Goal: Task Accomplishment & Management: Manage account settings

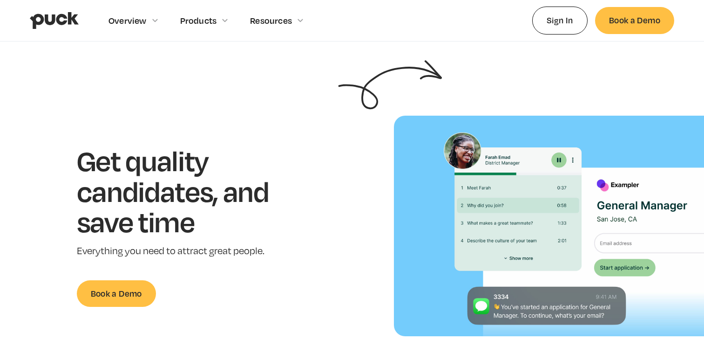
click at [558, 22] on link "Sign In" at bounding box center [560, 20] width 55 height 27
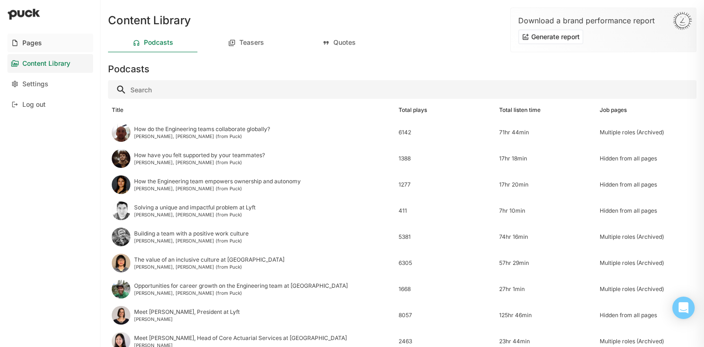
click at [31, 41] on div "Pages" at bounding box center [32, 43] width 20 height 8
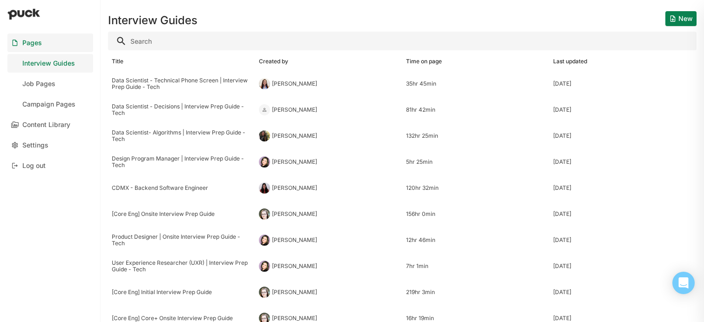
click at [366, 28] on div "Interview Guides New" at bounding box center [402, 15] width 589 height 30
click at [342, 26] on div "Interview Guides New" at bounding box center [402, 15] width 589 height 30
click at [62, 125] on div "Content Library" at bounding box center [46, 125] width 48 height 8
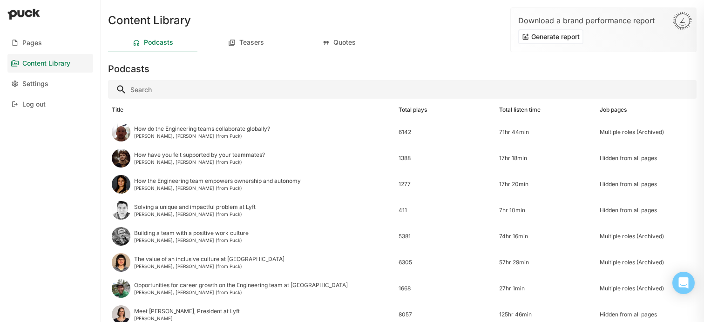
click at [397, 69] on div "Podcasts" at bounding box center [402, 67] width 589 height 22
click at [39, 48] on link "Pages" at bounding box center [50, 43] width 86 height 19
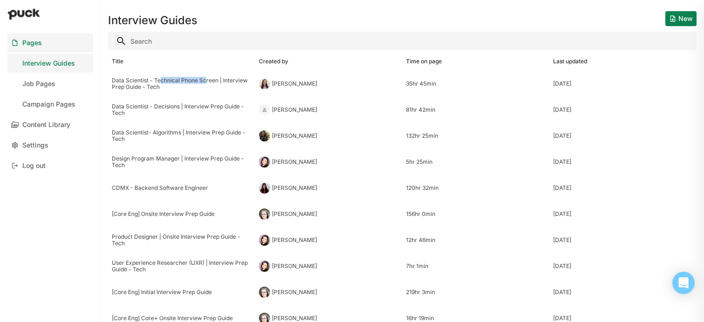
drag, startPoint x: 161, startPoint y: 83, endPoint x: 207, endPoint y: 83, distance: 45.7
click at [207, 83] on div "Data Scientist - Technical Phone Screen | Interview Prep Guide - Tech" at bounding box center [182, 84] width 140 height 14
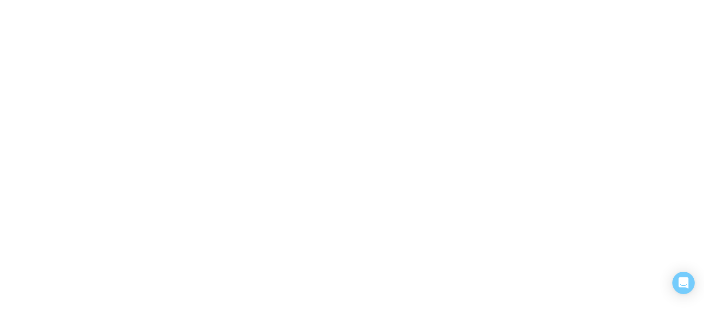
click at [207, 83] on div "Pages Interview Guides Job Pages Campaign Pages Content Library Settings Log ou…" at bounding box center [352, 161] width 704 height 322
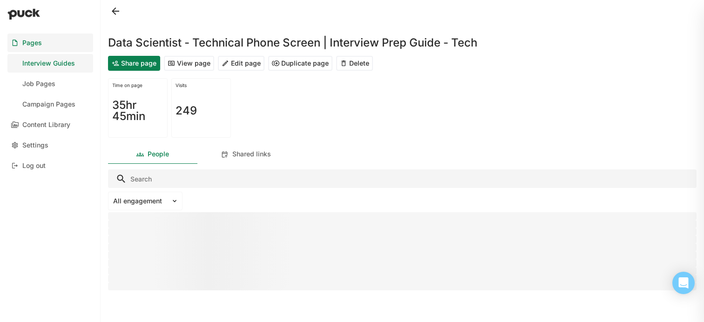
click at [321, 115] on div "Time on page 35hr 45min Visits 249" at bounding box center [402, 108] width 589 height 67
click at [188, 66] on button "View page" at bounding box center [189, 63] width 50 height 15
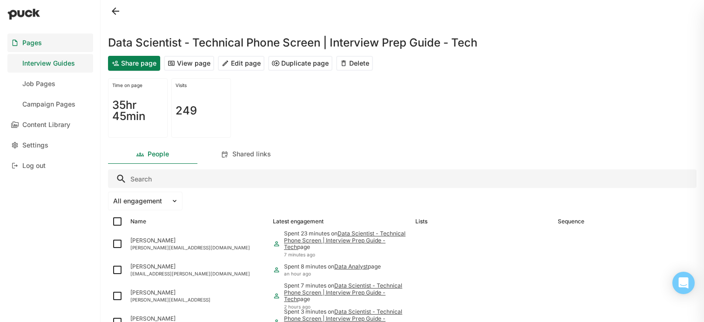
click at [244, 62] on button "Edit page" at bounding box center [241, 63] width 47 height 15
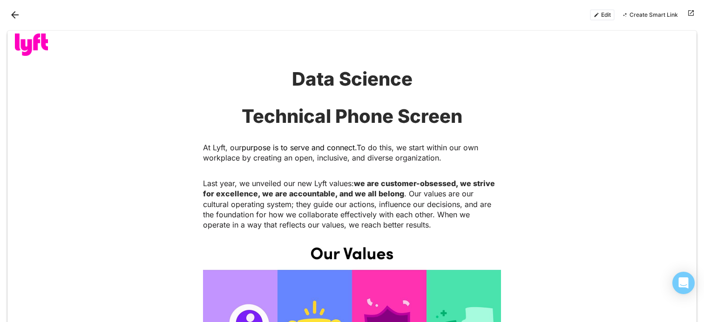
click at [378, 176] on div "Data Science Technical Phone Screen At Lyft, our purpose is to serve and connec…" at bounding box center [352, 149] width 298 height 163
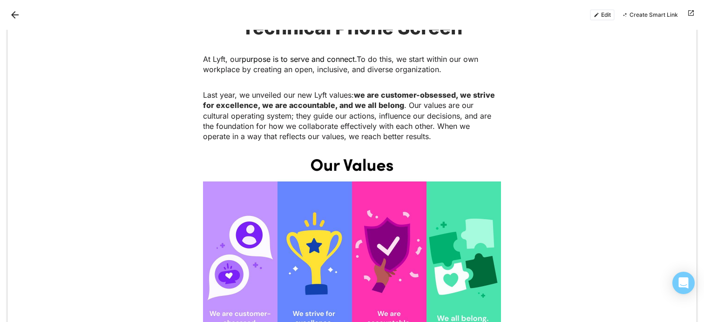
scroll to position [94, 0]
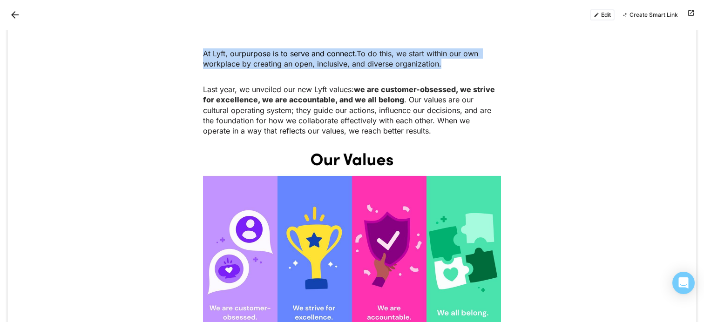
drag, startPoint x: 203, startPoint y: 54, endPoint x: 445, endPoint y: 69, distance: 242.3
click at [445, 69] on div "Data Science Technical Phone Screen At Lyft, our purpose is to serve and connec…" at bounding box center [352, 55] width 298 height 163
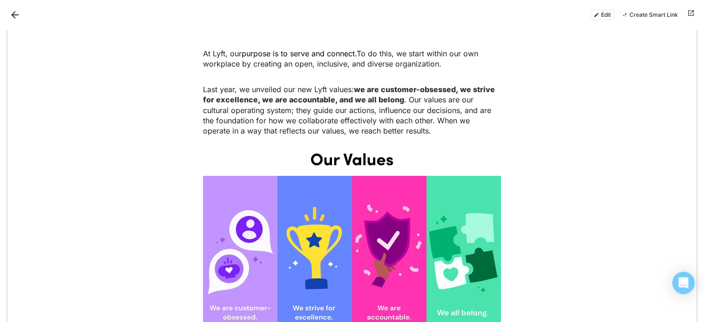
click at [250, 117] on span ". Our values are our cultural operating system; they guide our actions, influen…" at bounding box center [348, 115] width 291 height 41
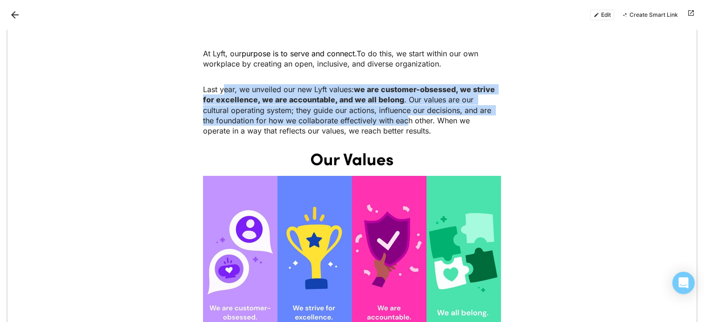
drag, startPoint x: 223, startPoint y: 91, endPoint x: 394, endPoint y: 119, distance: 173.8
click at [395, 116] on p "Last year, we unveiled our new Lyft values: we are customer-obsessed, we strive…" at bounding box center [352, 110] width 298 height 52
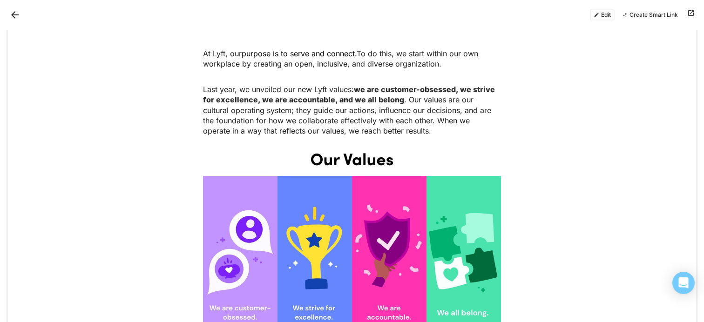
click at [408, 123] on span ". Our values are our cultural operating system; they guide our actions, influen…" at bounding box center [348, 115] width 291 height 41
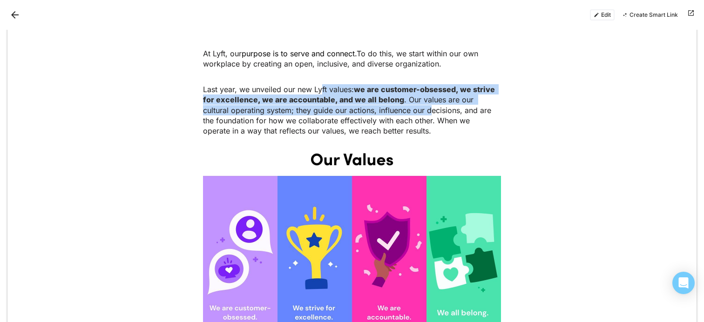
drag, startPoint x: 321, startPoint y: 91, endPoint x: 407, endPoint y: 107, distance: 87.7
click at [406, 106] on p "Last year, we unveiled our new Lyft values: we are customer-obsessed, we strive…" at bounding box center [352, 110] width 298 height 52
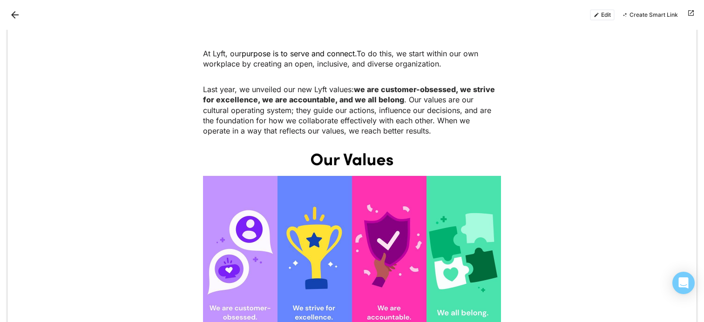
click at [407, 107] on span ". Our values are our cultural operating system; they guide our actions, influen…" at bounding box center [348, 115] width 291 height 41
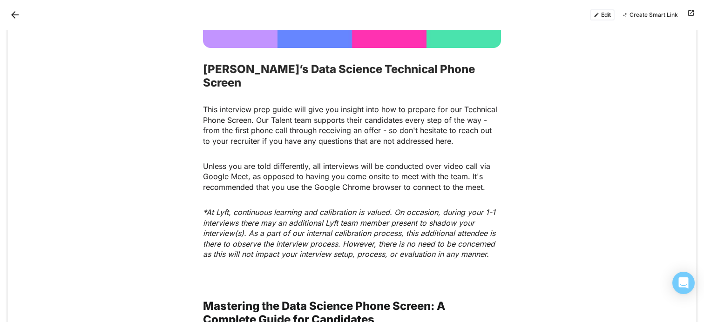
scroll to position [391, 0]
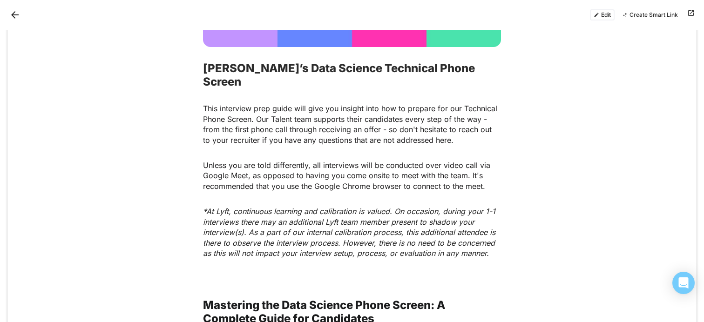
click at [240, 110] on p "This interview prep guide will give you insight into how to prepare for our Tec…" at bounding box center [352, 124] width 298 height 42
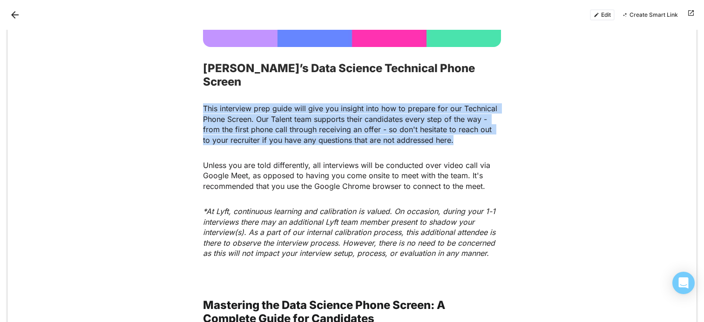
drag, startPoint x: 202, startPoint y: 96, endPoint x: 462, endPoint y: 130, distance: 262.1
click at [462, 130] on p "This interview prep guide will give you insight into how to prepare for our Tec…" at bounding box center [352, 124] width 298 height 42
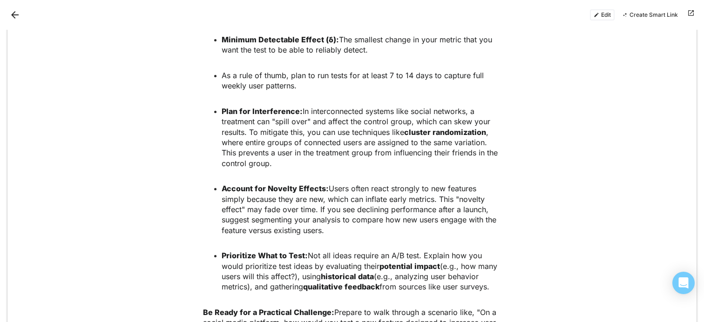
scroll to position [1077, 0]
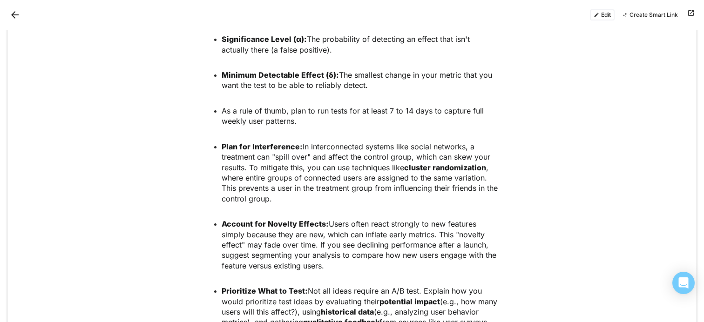
click at [316, 159] on p "Plan for Interference: In interconnected systems like social networks, a treatm…" at bounding box center [362, 173] width 280 height 62
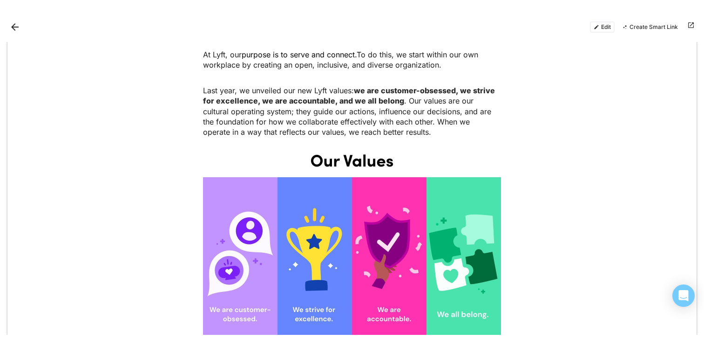
scroll to position [0, 0]
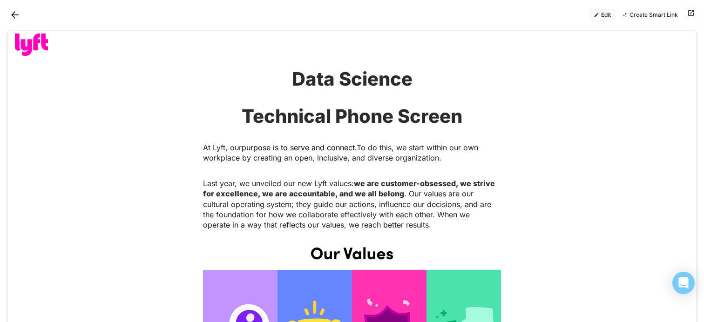
click at [377, 163] on p "At Lyft, our purpose is to serve and connect. To do this, we start within our o…" at bounding box center [352, 153] width 298 height 21
click at [332, 139] on div "Data Science Technical Phone Screen At Lyft, our purpose is to serve and connec…" at bounding box center [352, 149] width 298 height 163
click at [342, 154] on span "To do this, we start within our own workplace by creating an open, inclusive, a…" at bounding box center [342, 153] width 278 height 20
click at [464, 21] on div "Edit Create Smart Link" at bounding box center [352, 15] width 704 height 30
click at [21, 23] on div "Edit Create Smart Link" at bounding box center [352, 15] width 704 height 30
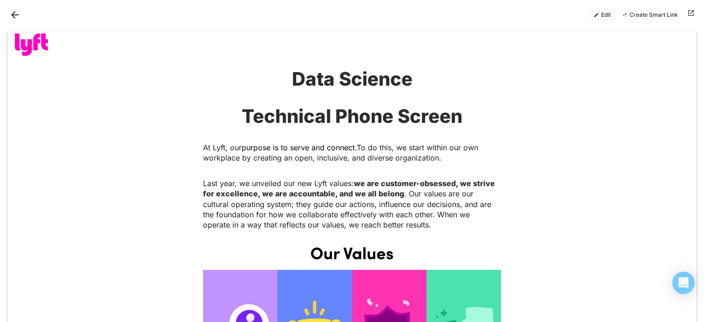
click at [19, 16] on button "Back" at bounding box center [14, 14] width 15 height 15
